Goal: Task Accomplishment & Management: Complete application form

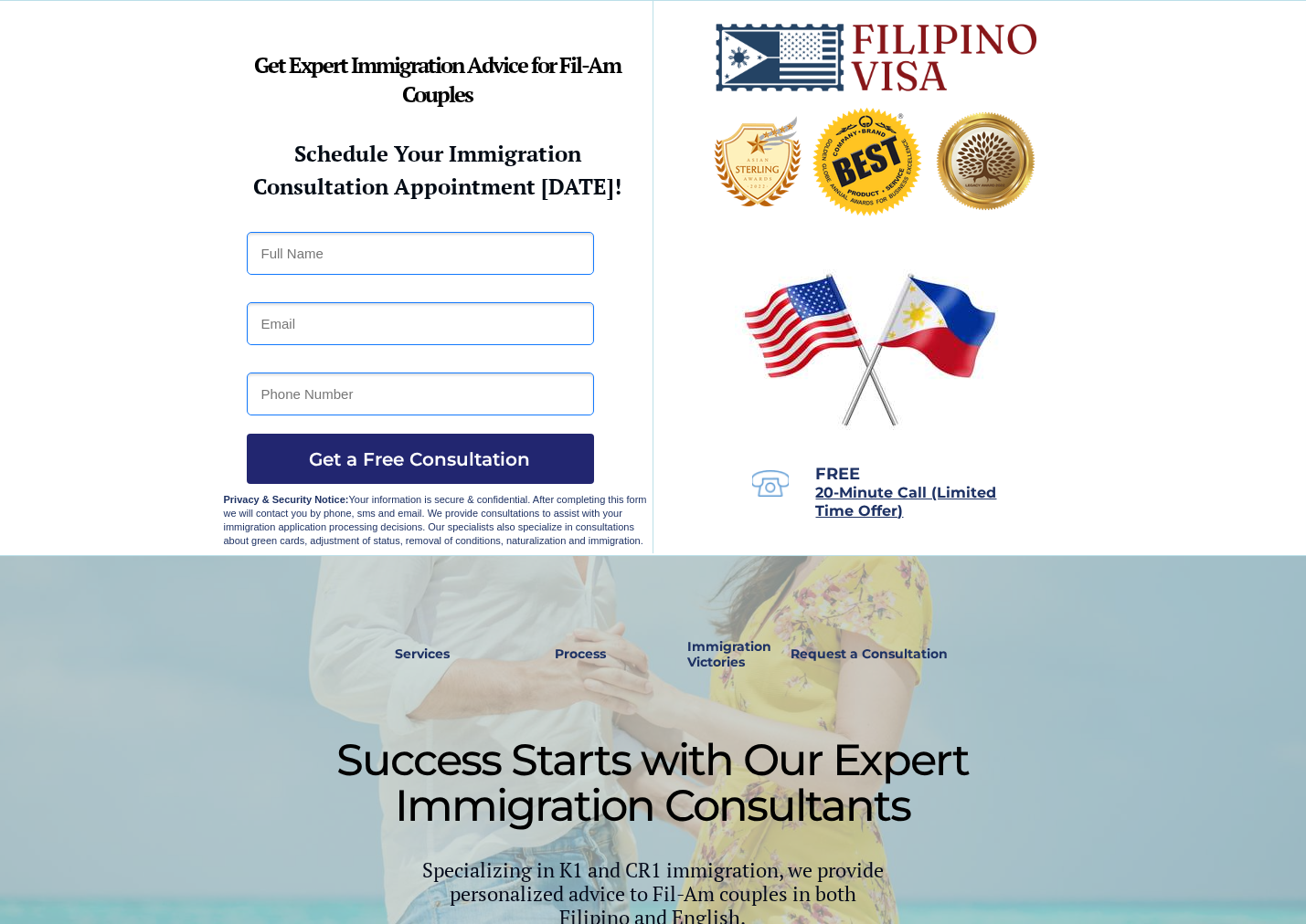
drag, startPoint x: 322, startPoint y: 253, endPoint x: 317, endPoint y: 262, distance: 10.3
click at [322, 253] on input "text" at bounding box center [420, 253] width 347 height 43
click at [133, 277] on div at bounding box center [653, 278] width 1306 height 554
click at [379, 246] on input "text" at bounding box center [420, 253] width 347 height 43
click at [496, 241] on input "text" at bounding box center [420, 253] width 347 height 43
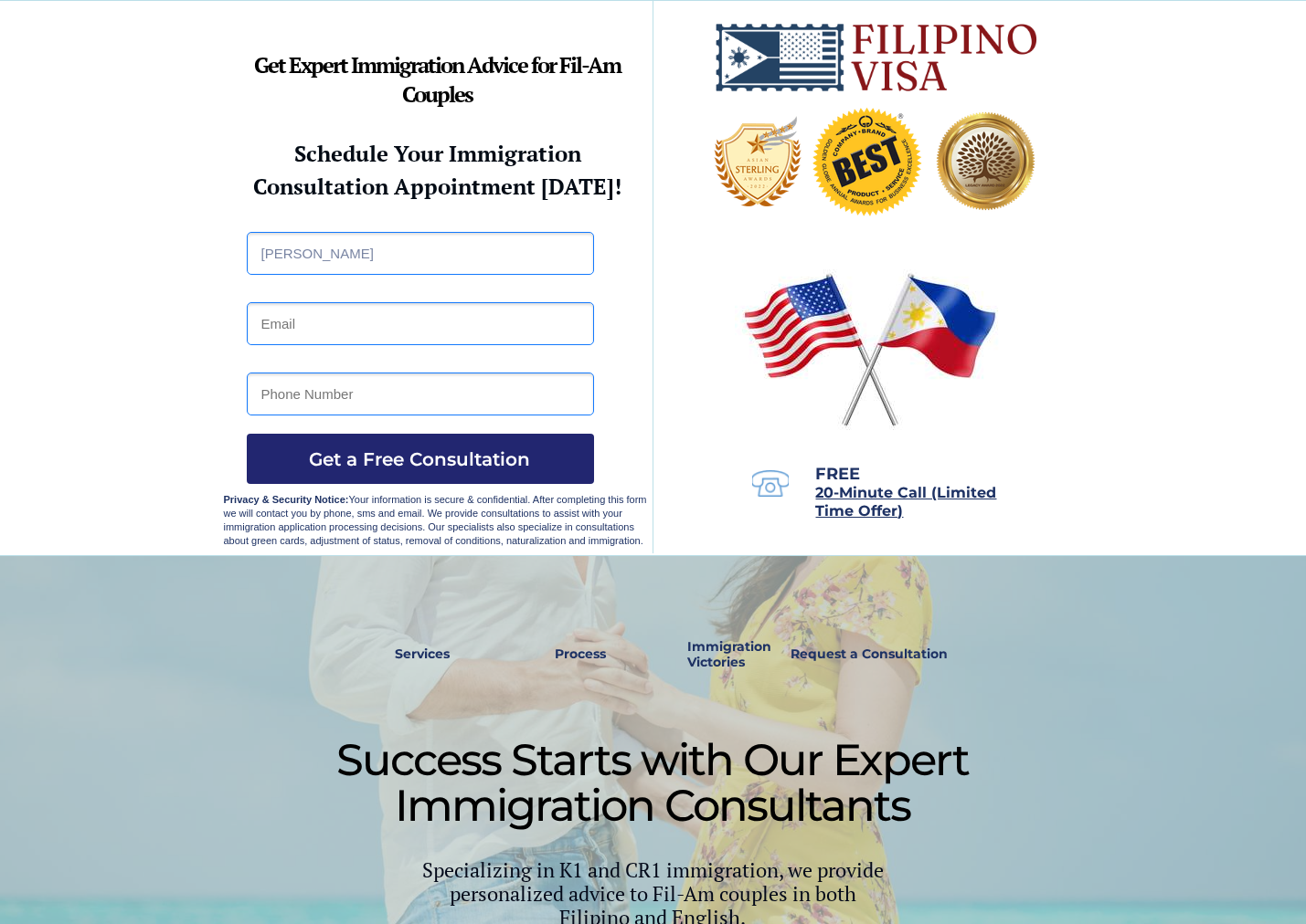
type input "[PERSON_NAME]"
type input "[EMAIL_ADDRESS][DOMAIN_NAME]"
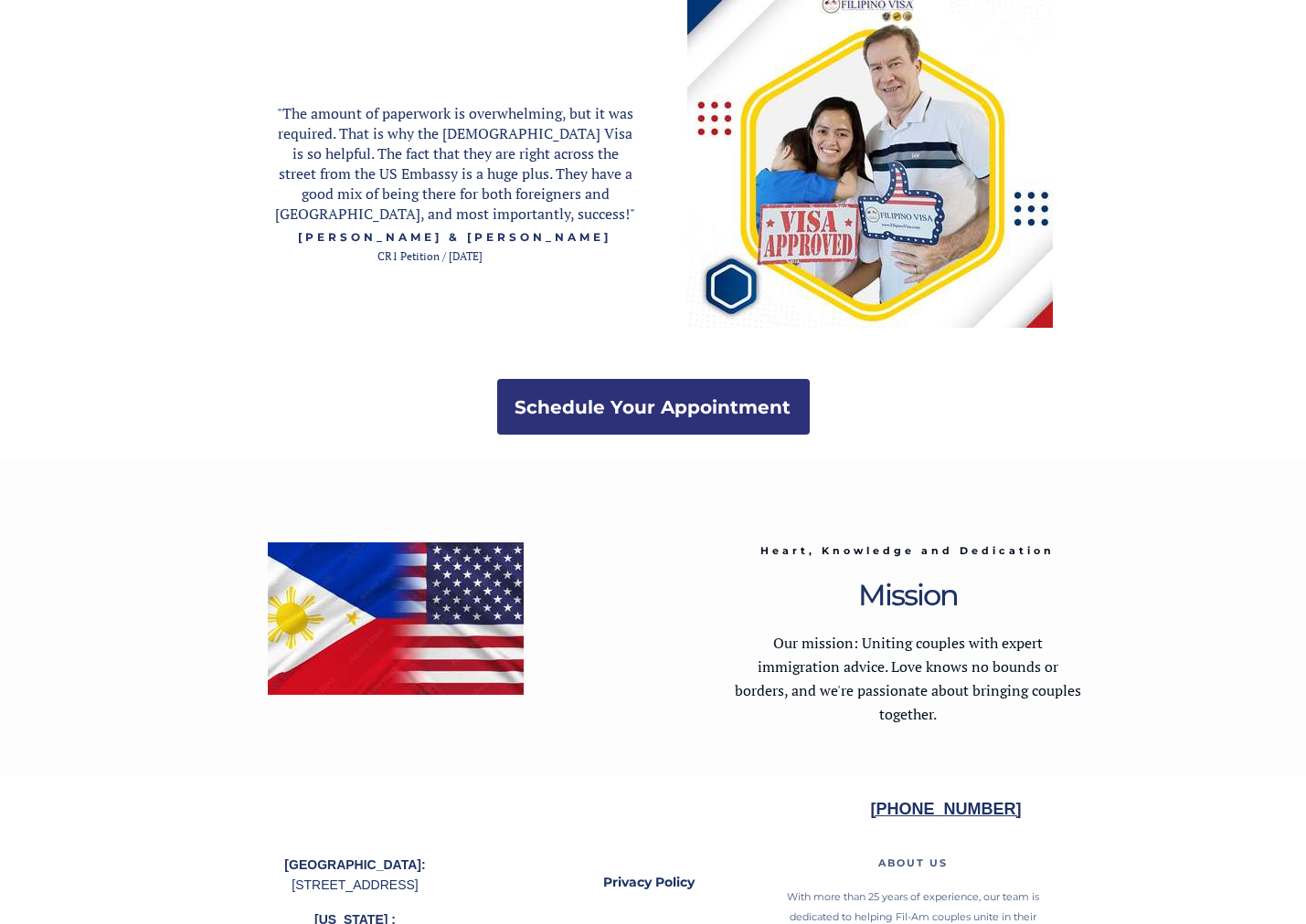
scroll to position [3466, 0]
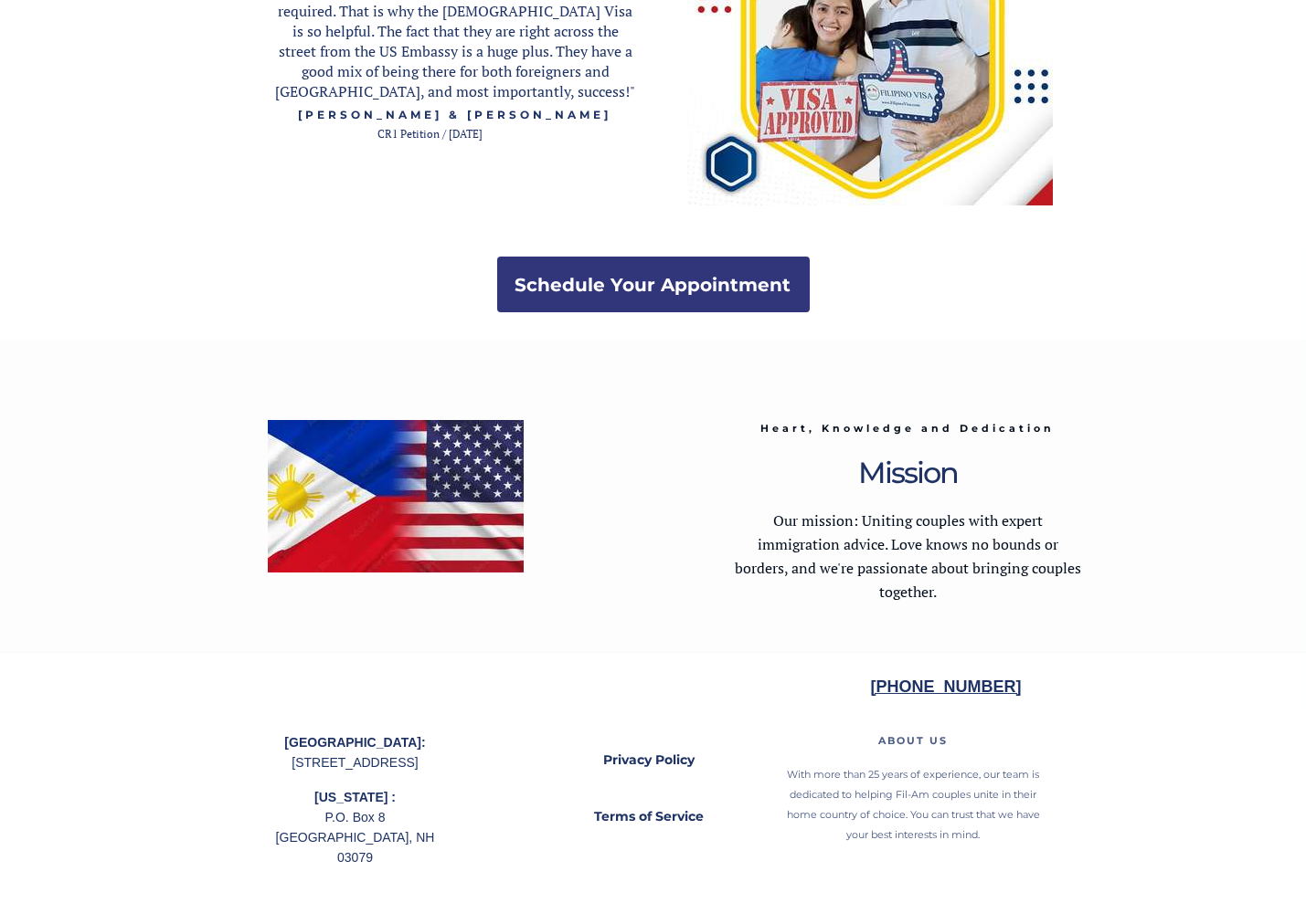
type input "7757414218"
click at [753, 274] on strong "Schedule Your Appointment" at bounding box center [653, 285] width 276 height 22
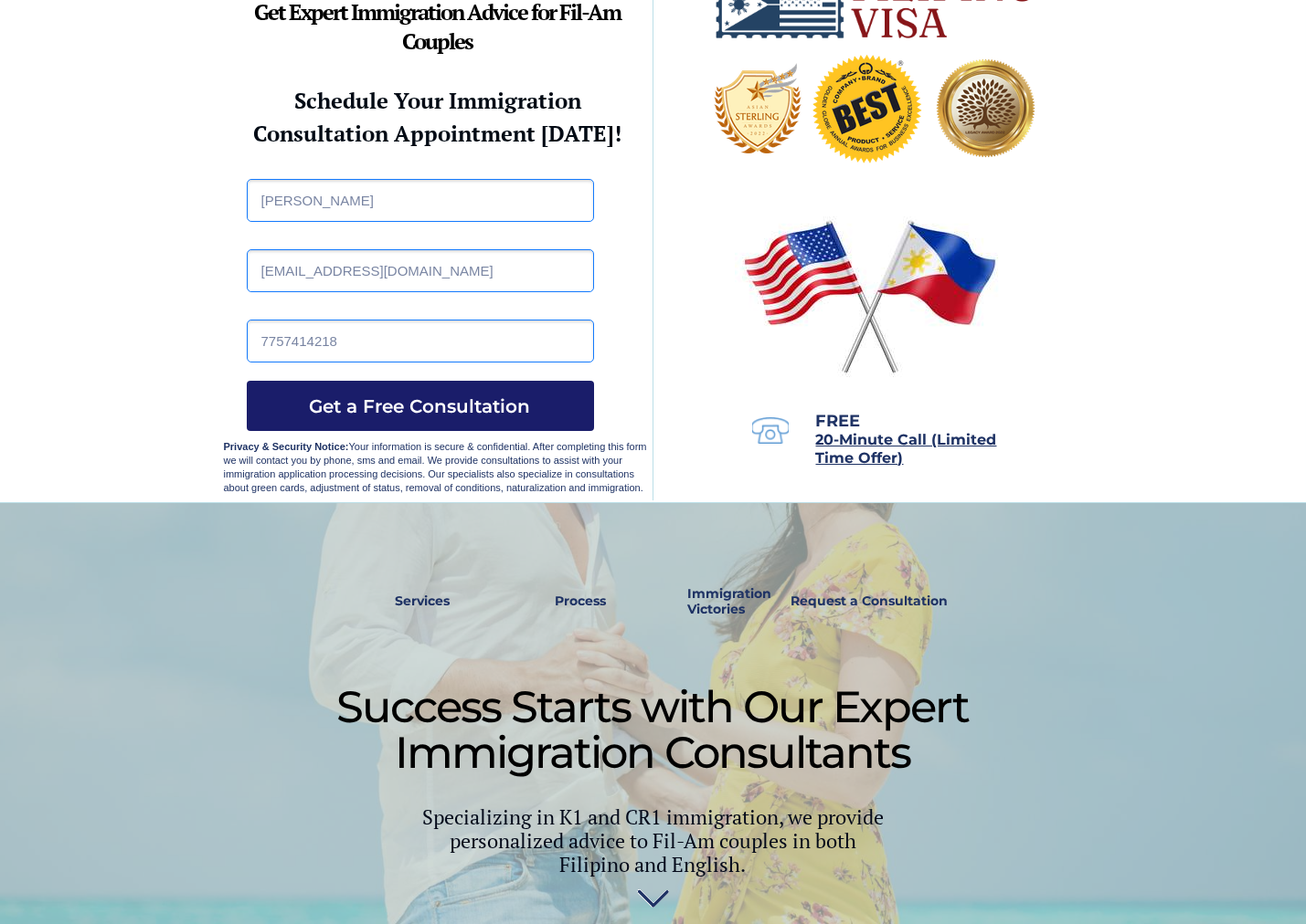
click at [451, 404] on span "Get a Free Consultation" at bounding box center [420, 406] width 347 height 22
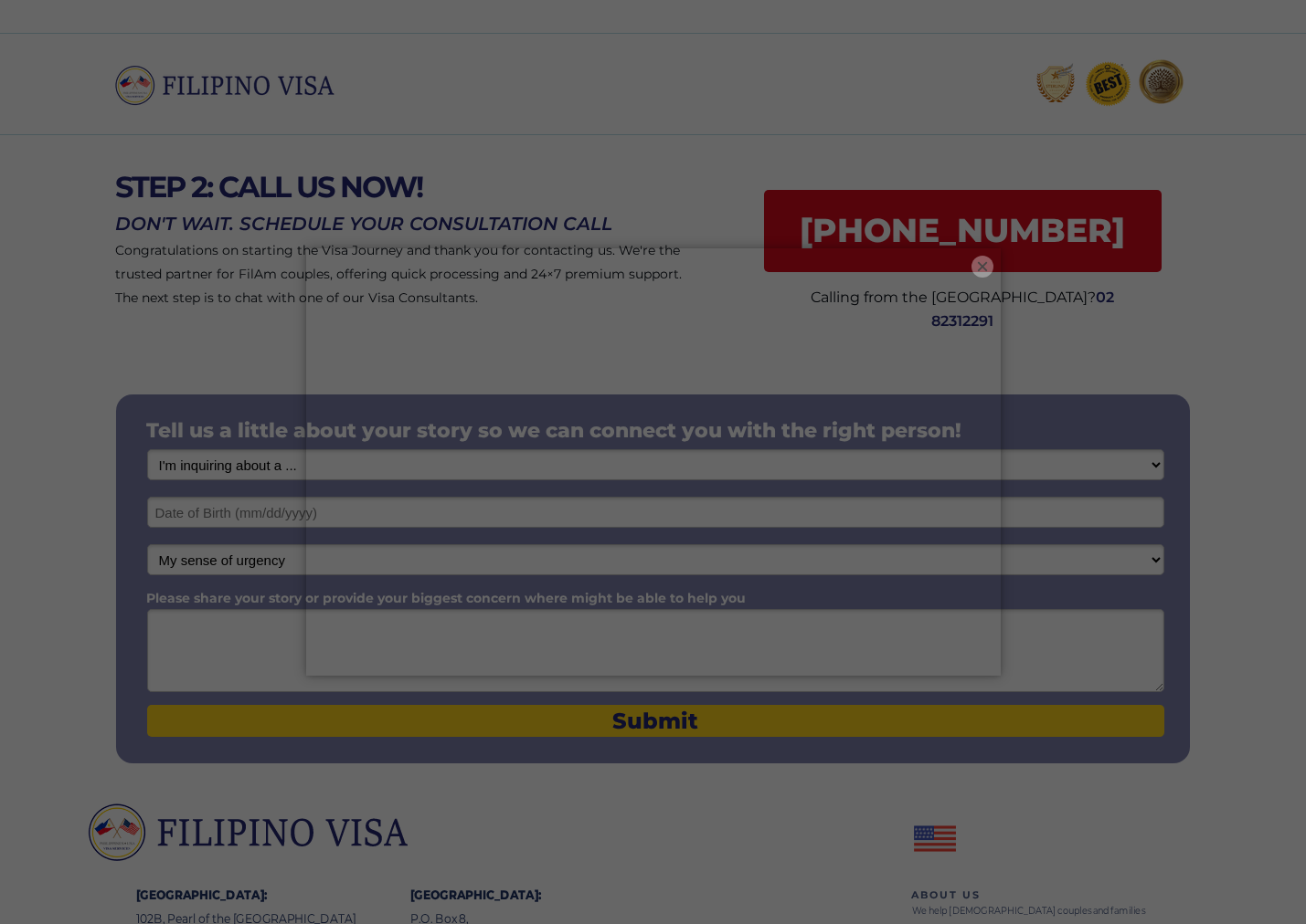
click at [985, 260] on button "×" at bounding box center [982, 267] width 22 height 22
